Goal: Task Accomplishment & Management: Use online tool/utility

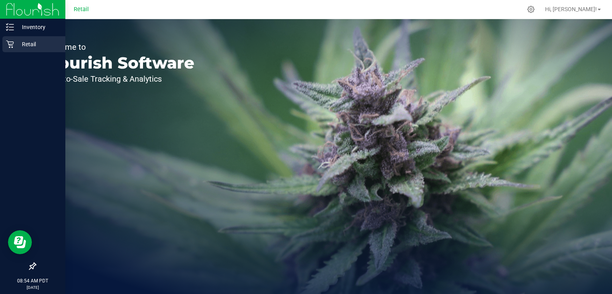
click at [17, 49] on div "Retail" at bounding box center [33, 44] width 63 height 16
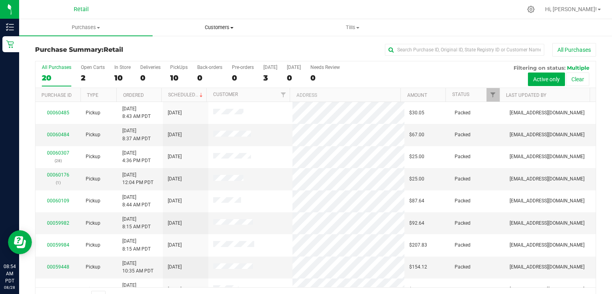
click at [208, 32] on uib-tab-heading "Customers All customers Add a new customer" at bounding box center [219, 28] width 133 height 16
click at [345, 29] on span "Tills" at bounding box center [352, 27] width 133 height 7
click at [335, 47] on span "Manage tills" at bounding box center [313, 48] width 54 height 7
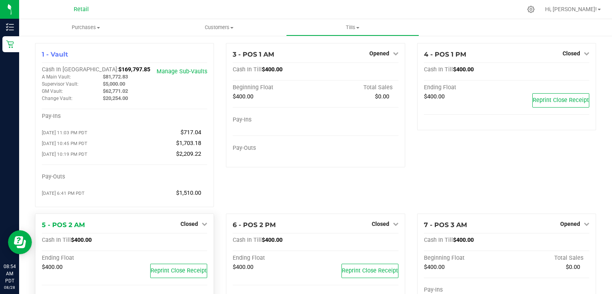
scroll to position [26, 0]
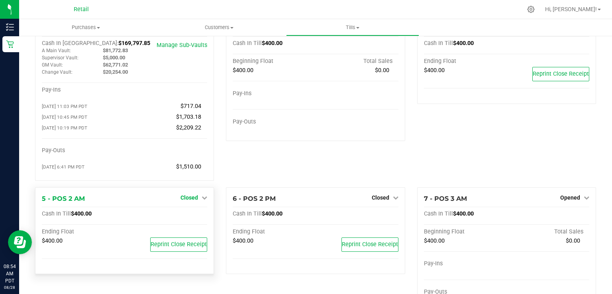
click at [183, 200] on span "Closed" at bounding box center [189, 197] width 18 height 6
click at [187, 214] on link "Open Till" at bounding box center [188, 214] width 21 height 6
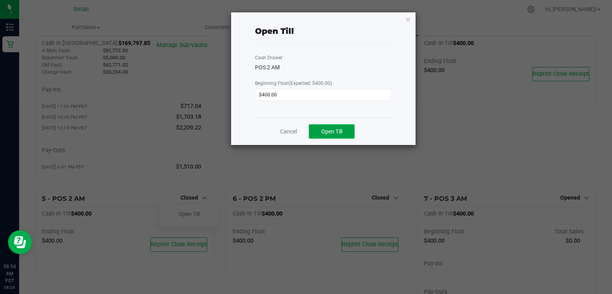
click at [340, 133] on span "Open Till" at bounding box center [331, 131] width 21 height 6
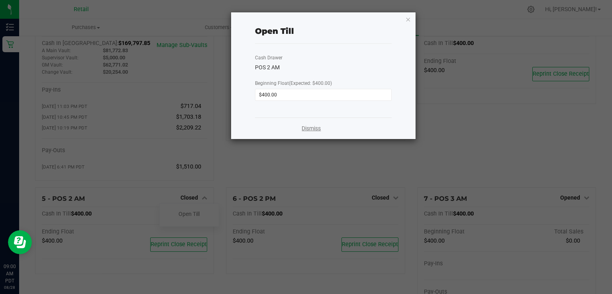
click at [314, 132] on link "Dismiss" at bounding box center [311, 128] width 19 height 8
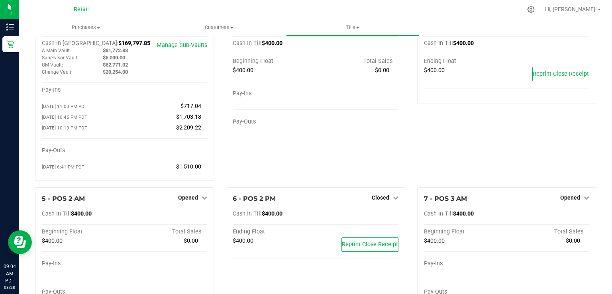
scroll to position [0, 0]
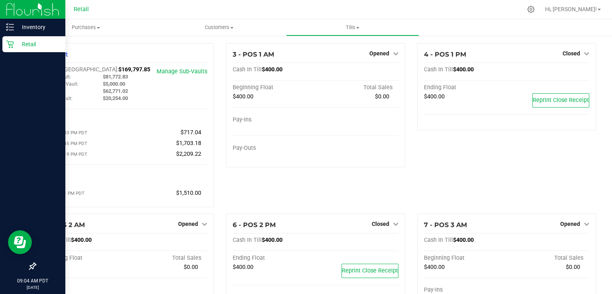
click at [12, 43] on icon at bounding box center [10, 44] width 8 height 8
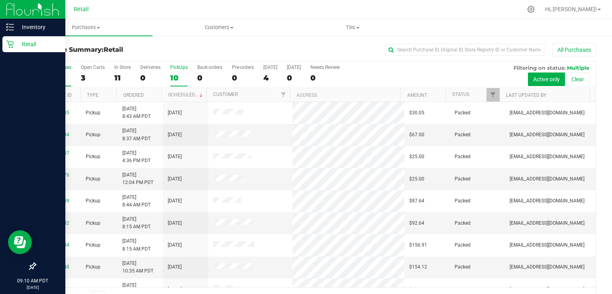
click at [180, 76] on div "10" at bounding box center [179, 77] width 18 height 9
click at [0, 0] on input "PickUps 10" at bounding box center [0, 0] width 0 height 0
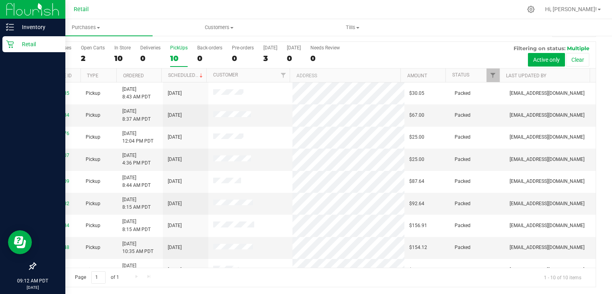
click at [172, 56] on div "10" at bounding box center [179, 58] width 18 height 9
click at [0, 0] on input "PickUps 10" at bounding box center [0, 0] width 0 height 0
click at [178, 65] on label "PickUps 10" at bounding box center [179, 56] width 18 height 22
click at [0, 0] on input "PickUps 10" at bounding box center [0, 0] width 0 height 0
click at [181, 58] on div "10" at bounding box center [179, 58] width 18 height 9
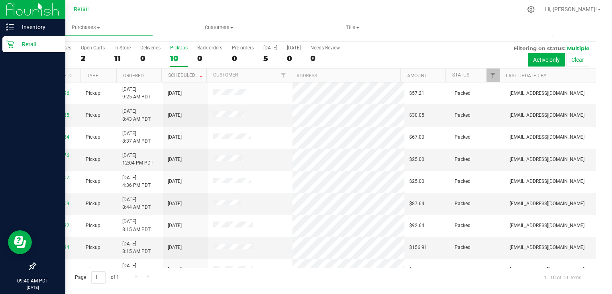
click at [0, 0] on input "PickUps 10" at bounding box center [0, 0] width 0 height 0
click at [171, 58] on div "10" at bounding box center [179, 58] width 18 height 9
click at [0, 0] on input "PickUps 10" at bounding box center [0, 0] width 0 height 0
